Goal: Task Accomplishment & Management: Manage account settings

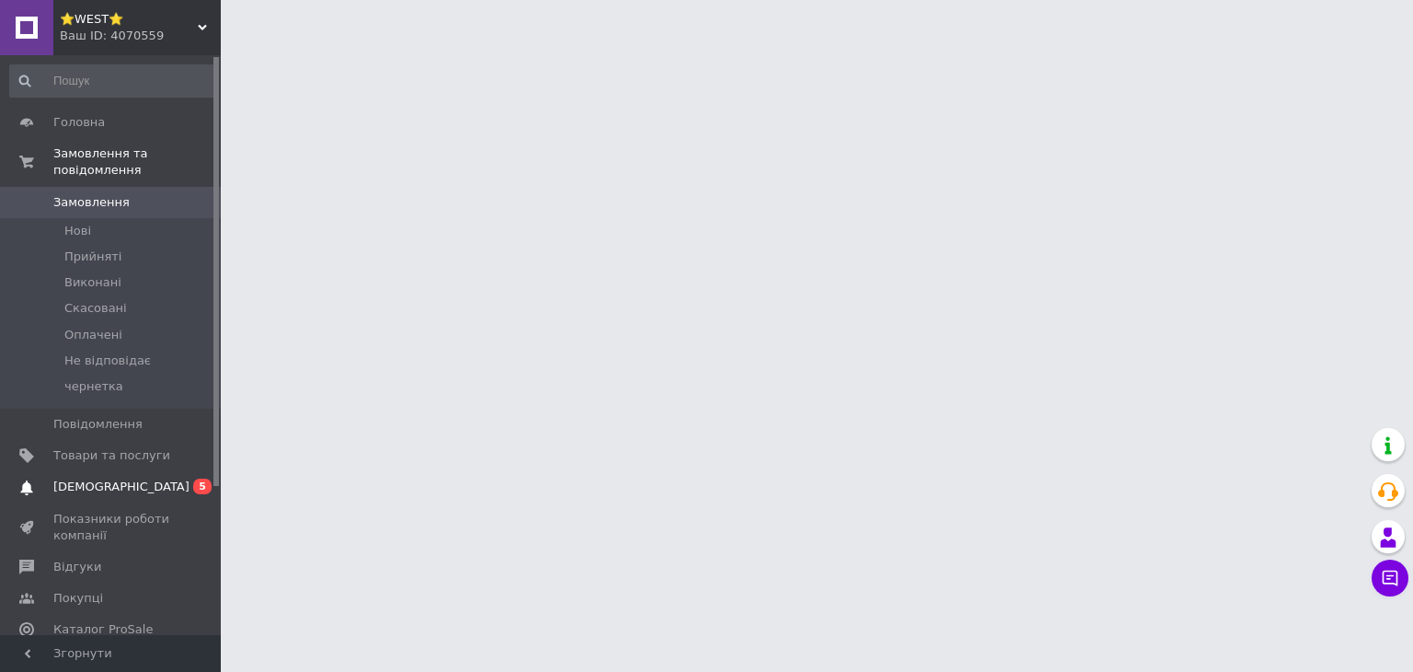
click at [176, 478] on span "0 5" at bounding box center [195, 486] width 51 height 17
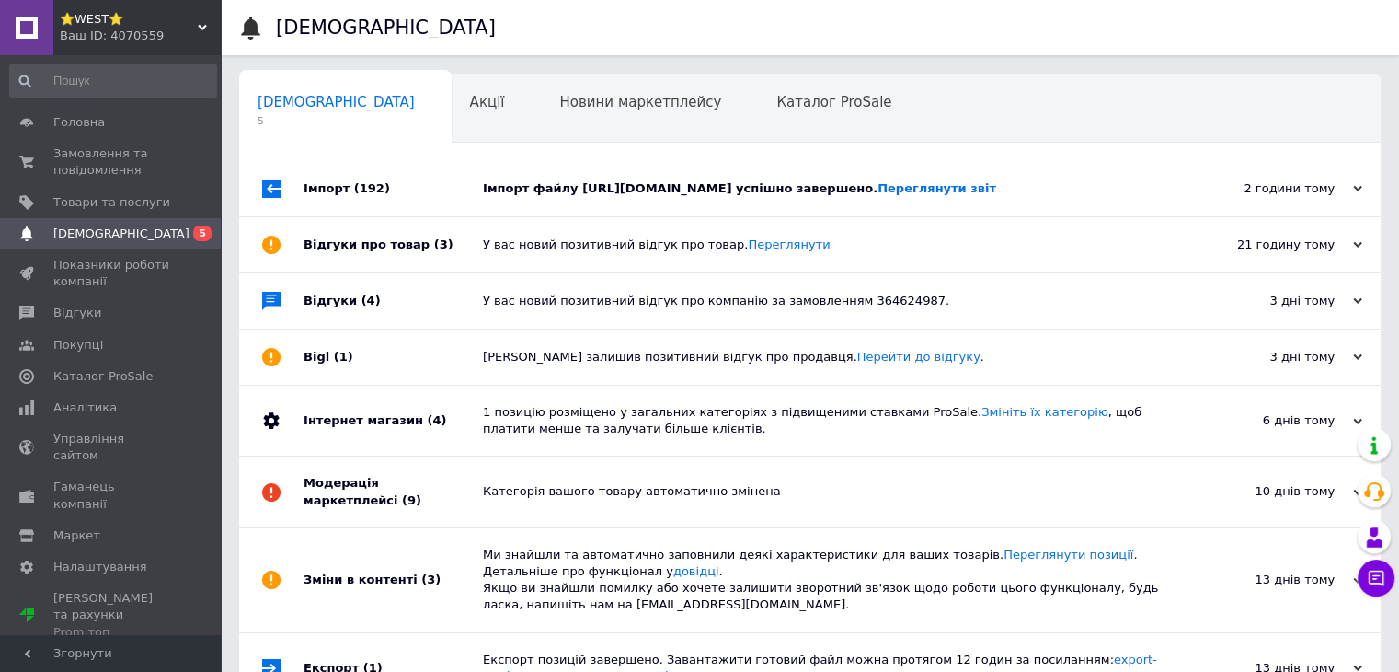
click at [658, 192] on div "Імпорт файлу [URL][DOMAIN_NAME] успішно завершено. Переглянути звіт" at bounding box center [830, 188] width 695 height 17
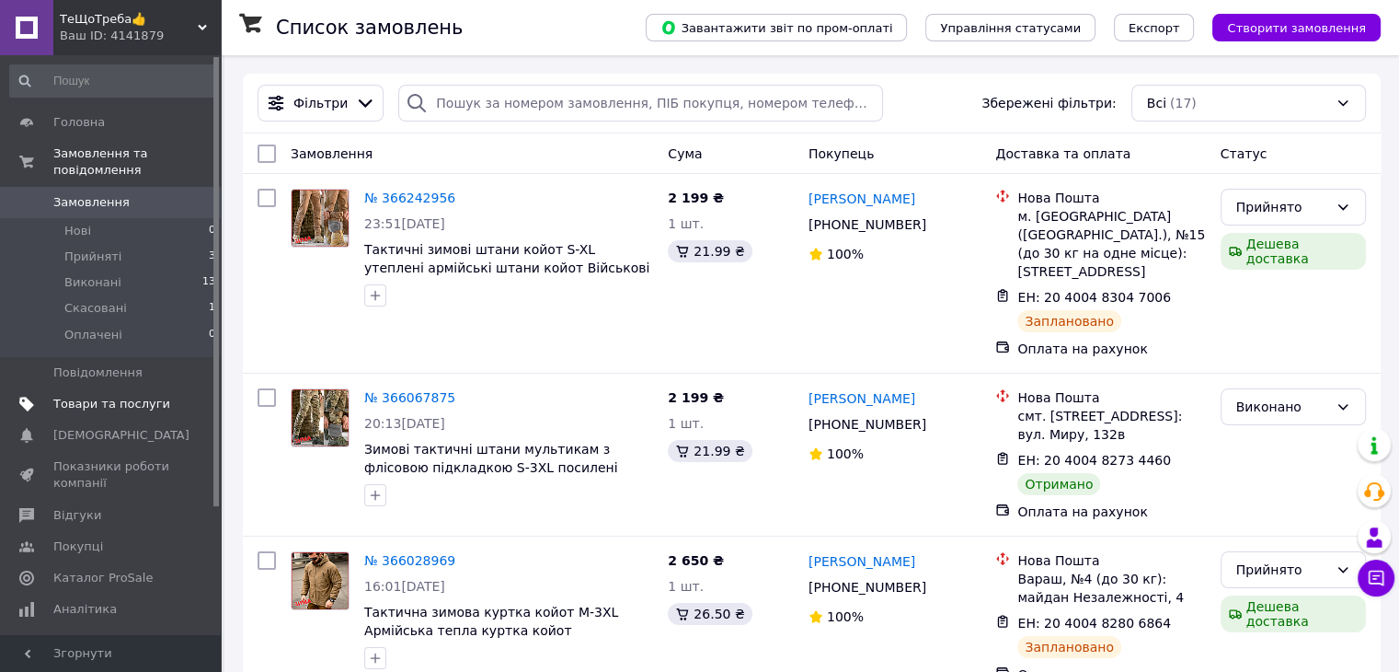
click at [150, 396] on span "Товари та послуги" at bounding box center [111, 404] width 117 height 17
